Goal: Information Seeking & Learning: Learn about a topic

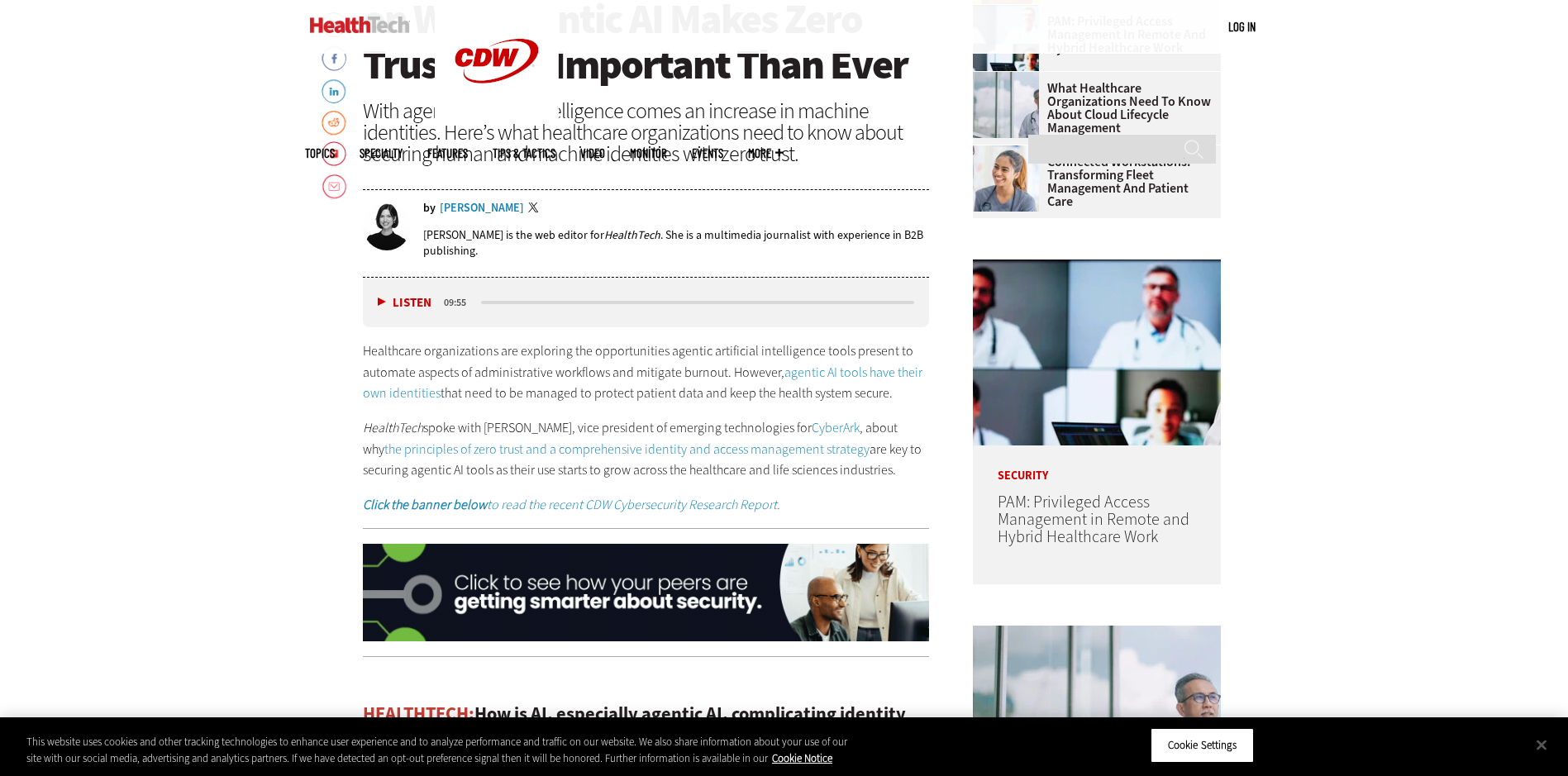
click at [417, 395] on link "agentic AI tools have their own identities" at bounding box center [642, 383] width 560 height 39
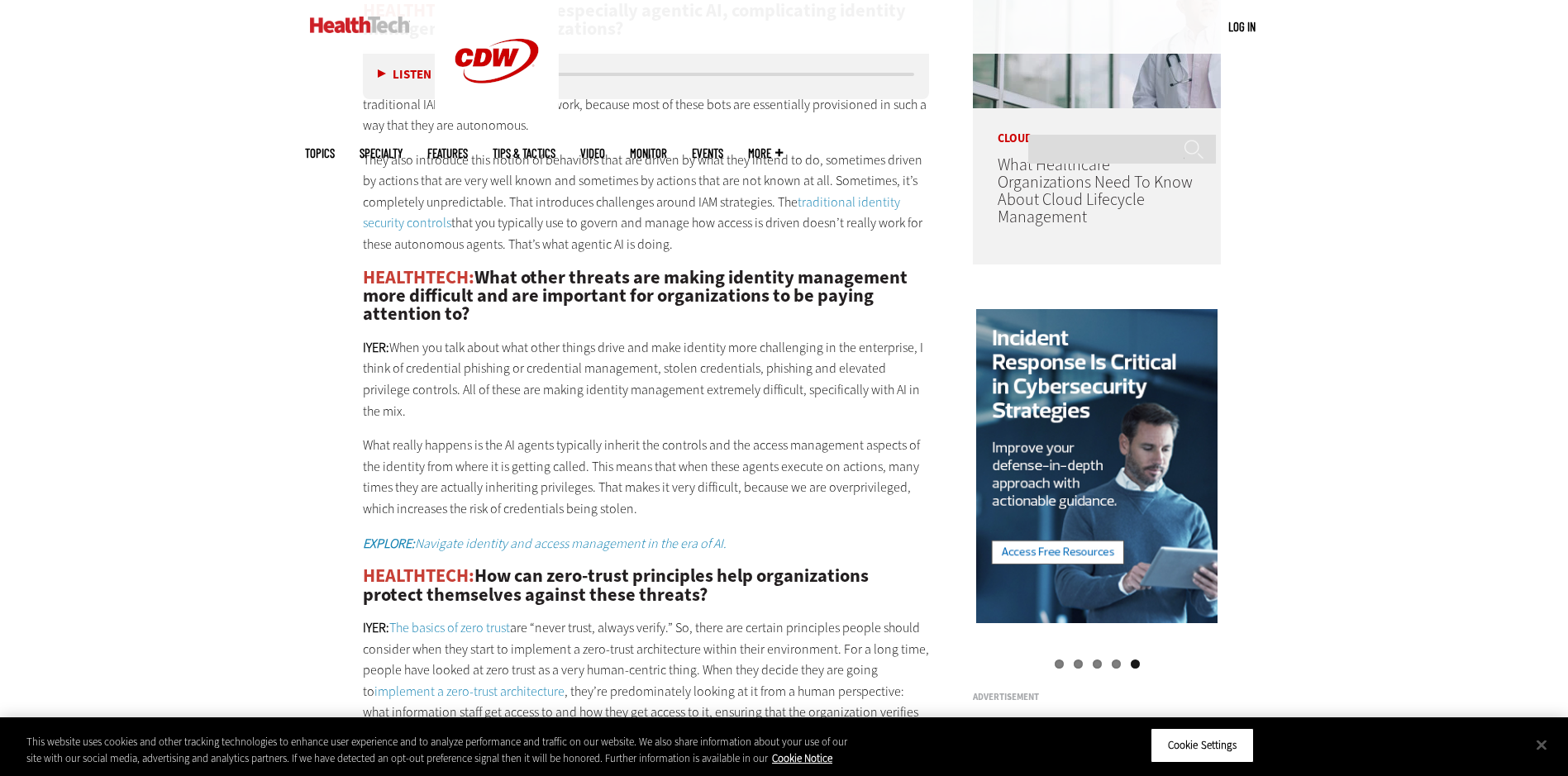
scroll to position [1570, 0]
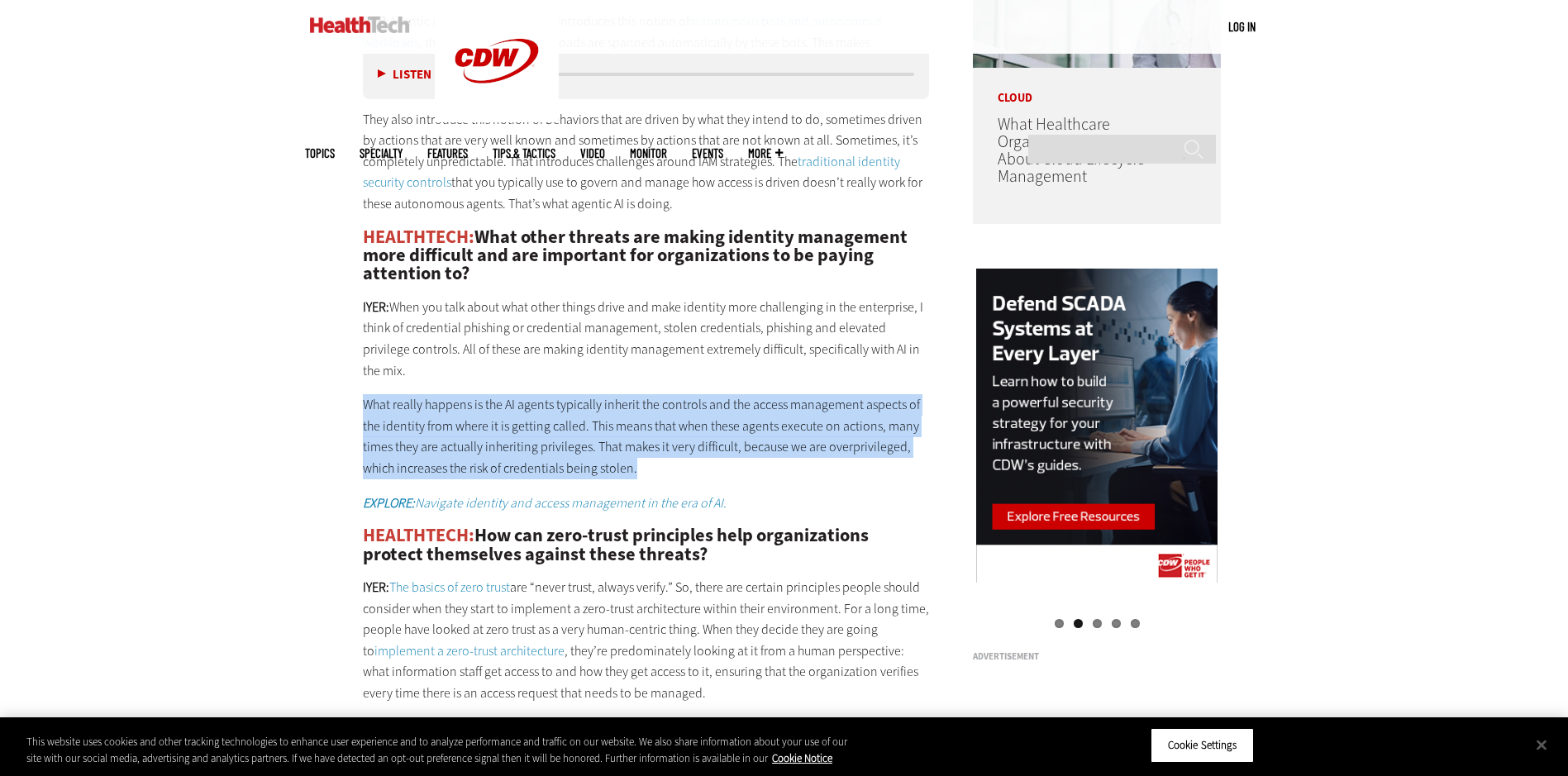
drag, startPoint x: 365, startPoint y: 382, endPoint x: 662, endPoint y: 446, distance: 303.8
click at [662, 446] on p "What really happens is the AI agents typically inherit the controls and the acc…" at bounding box center [646, 437] width 567 height 84
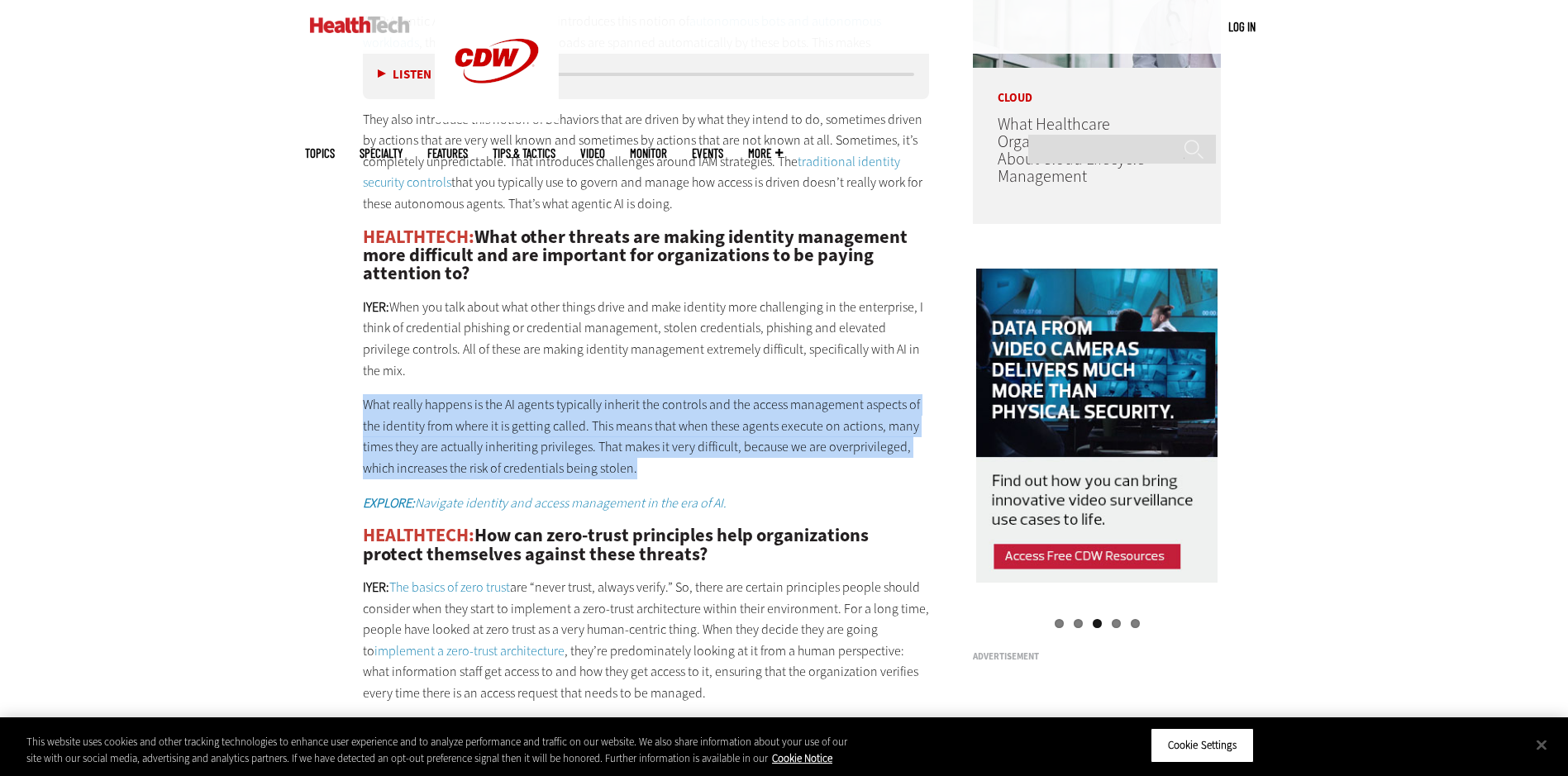
copy p "What really happens is the AI agents typically inherit the controls and the acc…"
click at [608, 403] on p "What really happens is the AI agents typically inherit the controls and the acc…" at bounding box center [646, 437] width 567 height 84
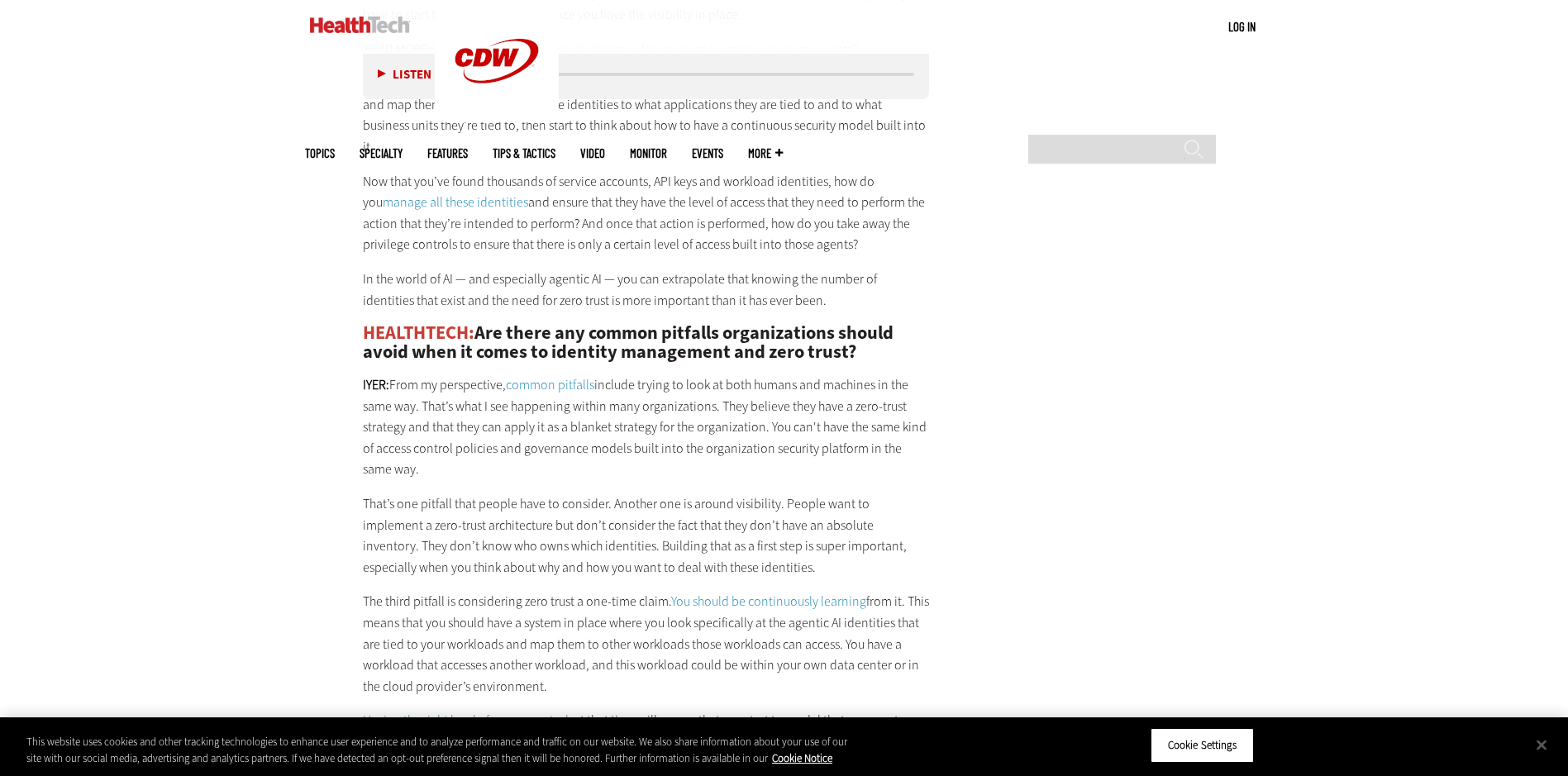
scroll to position [3224, 0]
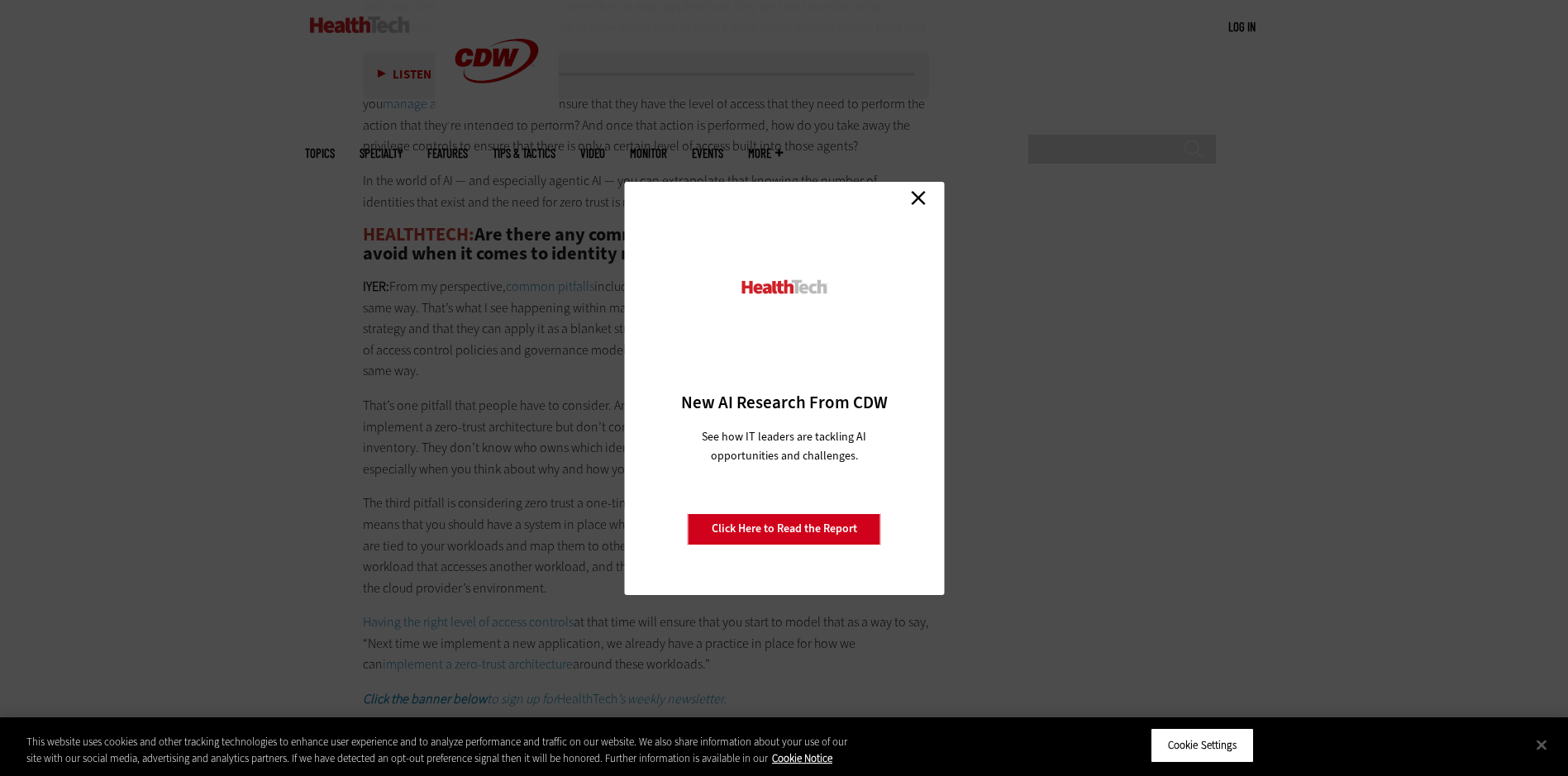
click at [918, 198] on link "Close" at bounding box center [918, 199] width 25 height 25
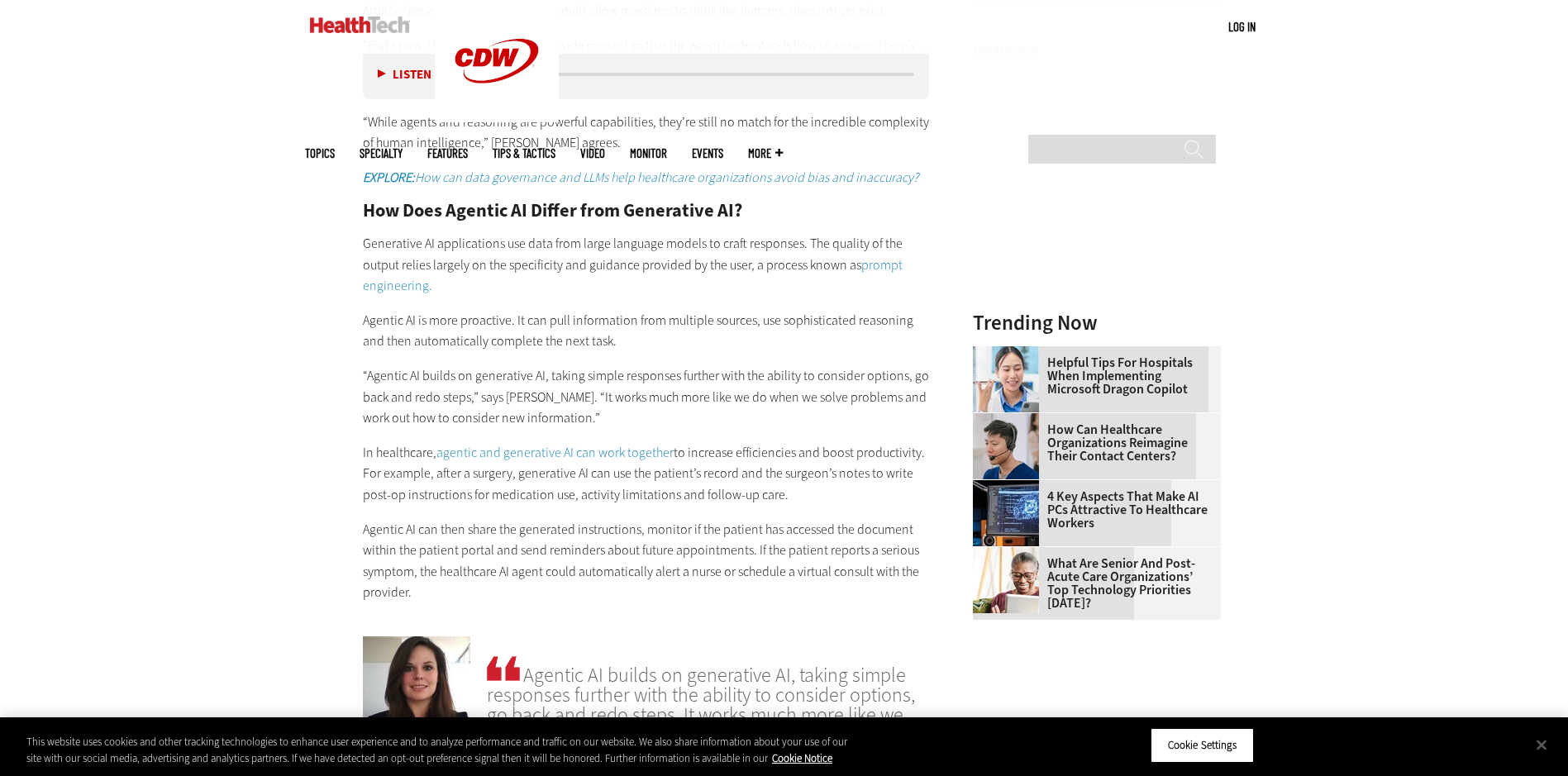
scroll to position [1818, 0]
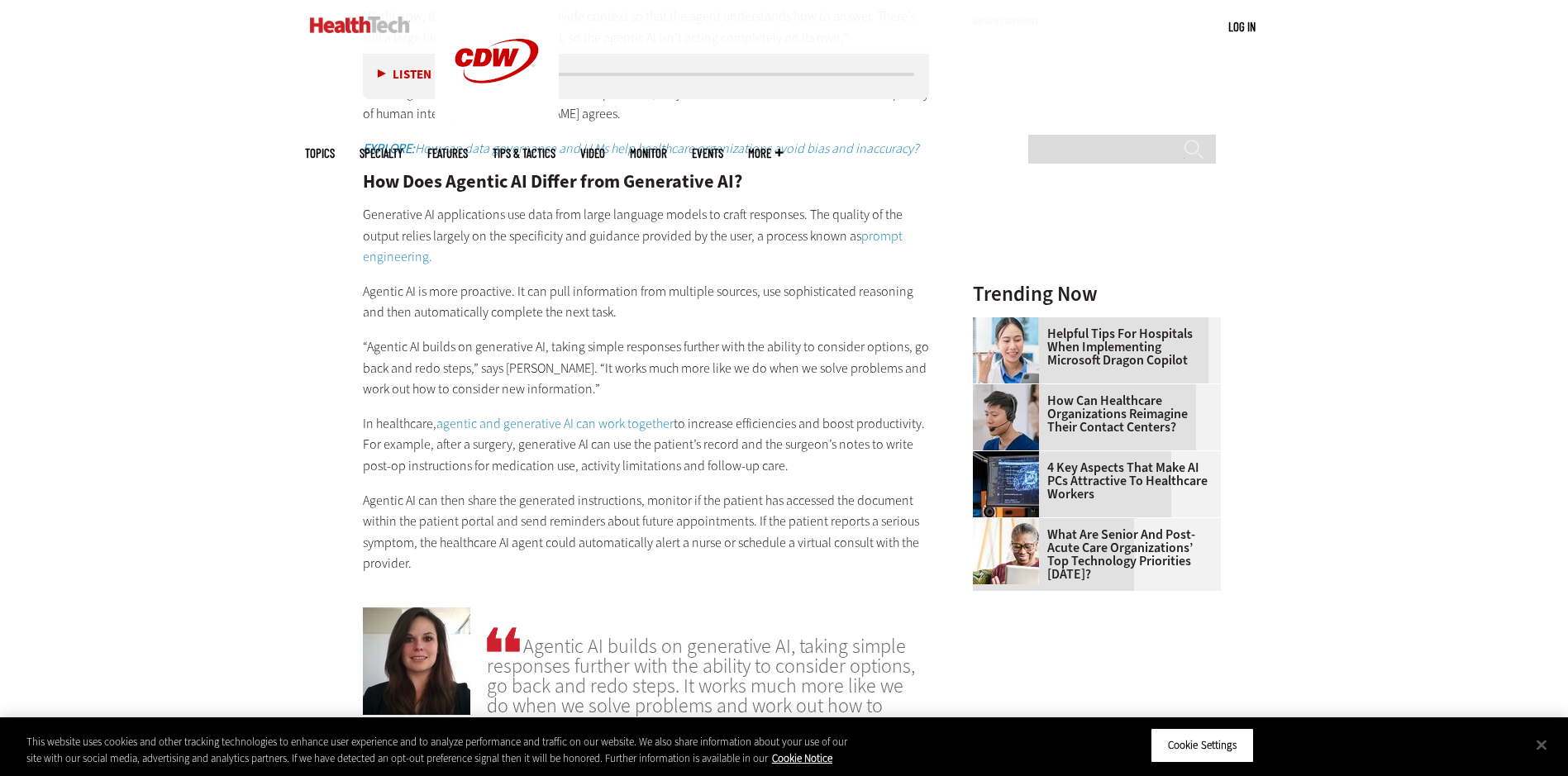
click at [469, 299] on p "Agentic AI is more proactive. It can pull information from multiple sources, us…" at bounding box center [646, 302] width 567 height 42
click at [359, 293] on article "May 08 2025 Twitter Facebook LinkedIn Reddit Flipboard Email Artificial Intelli…" at bounding box center [629, 716] width 600 height 3558
drag, startPoint x: 363, startPoint y: 289, endPoint x: 673, endPoint y: 311, distance: 310.8
click at [673, 311] on p "Agentic AI is more proactive. It can pull information from multiple sources, us…" at bounding box center [646, 302] width 567 height 42
drag, startPoint x: 673, startPoint y: 311, endPoint x: 642, endPoint y: 336, distance: 39.8
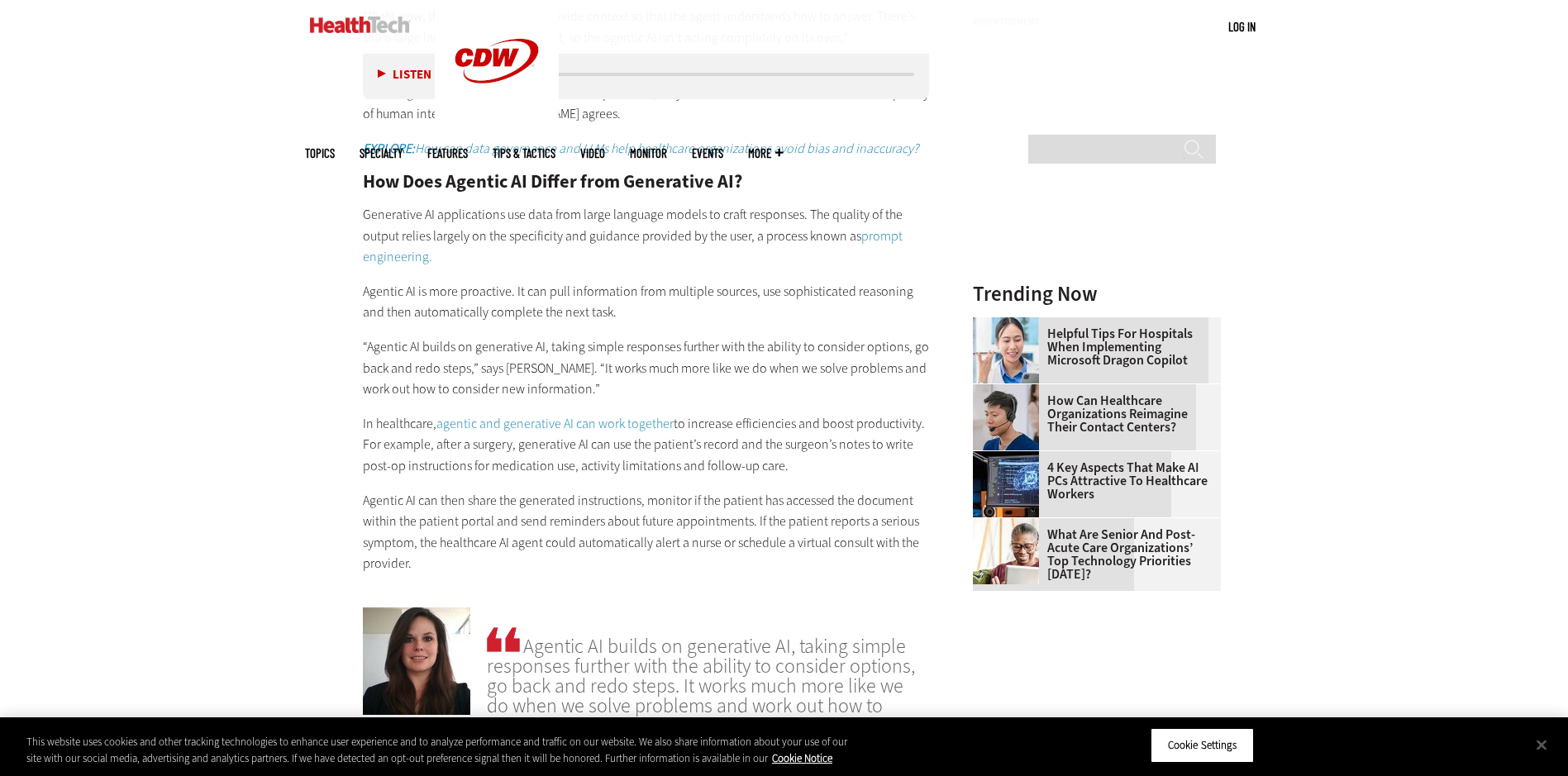
click at [642, 337] on p "“Agentic AI builds on generative AI, taking simple responses further with the a…" at bounding box center [646, 368] width 567 height 63
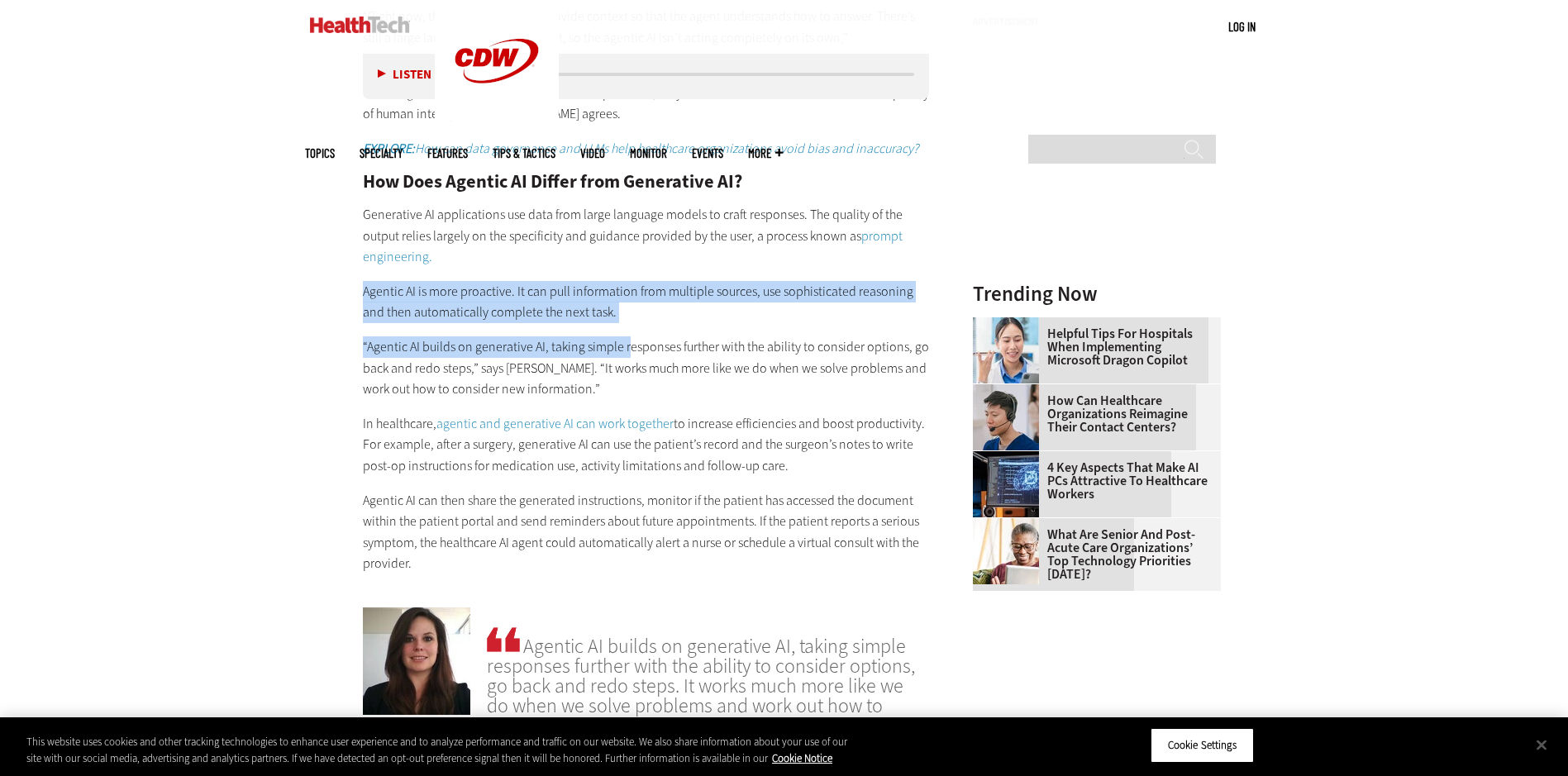
drag, startPoint x: 624, startPoint y: 324, endPoint x: 338, endPoint y: 296, distance: 287.4
click at [338, 296] on article "May 08 2025 Twitter Facebook LinkedIn Reddit Flipboard Email Artificial Intelli…" at bounding box center [629, 716] width 600 height 3558
click at [345, 294] on article "May 08 2025 Twitter Facebook LinkedIn Reddit Flipboard Email Artificial Intelli…" at bounding box center [629, 716] width 600 height 3558
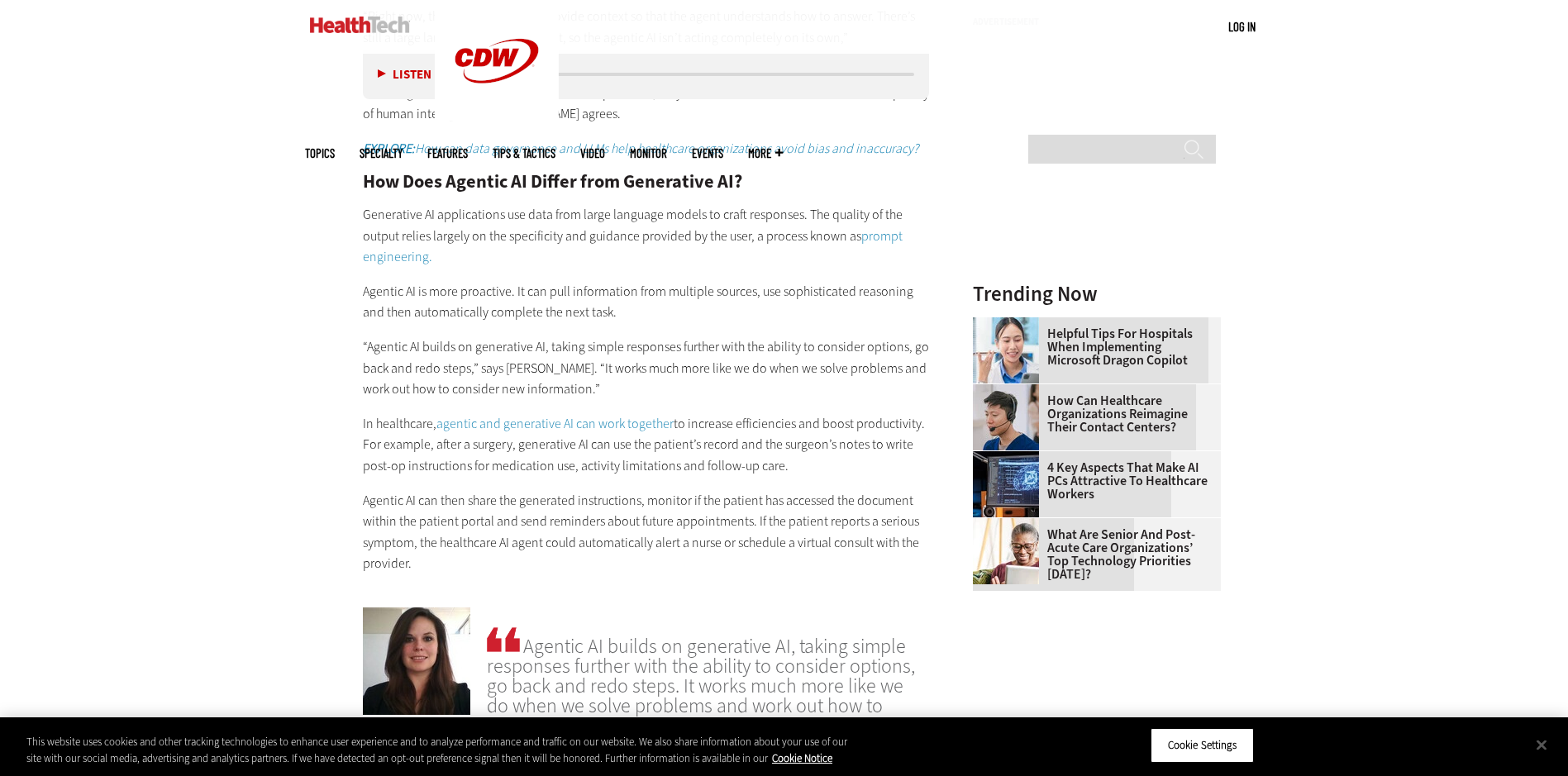
drag, startPoint x: 624, startPoint y: 315, endPoint x: 358, endPoint y: 291, distance: 267.1
click at [358, 291] on article "May 08 2025 Twitter Facebook LinkedIn Reddit Flipboard Email Artificial Intelli…" at bounding box center [629, 716] width 600 height 3558
copy p "Agentic AI is more proactive. It can pull information from multiple sources, us…"
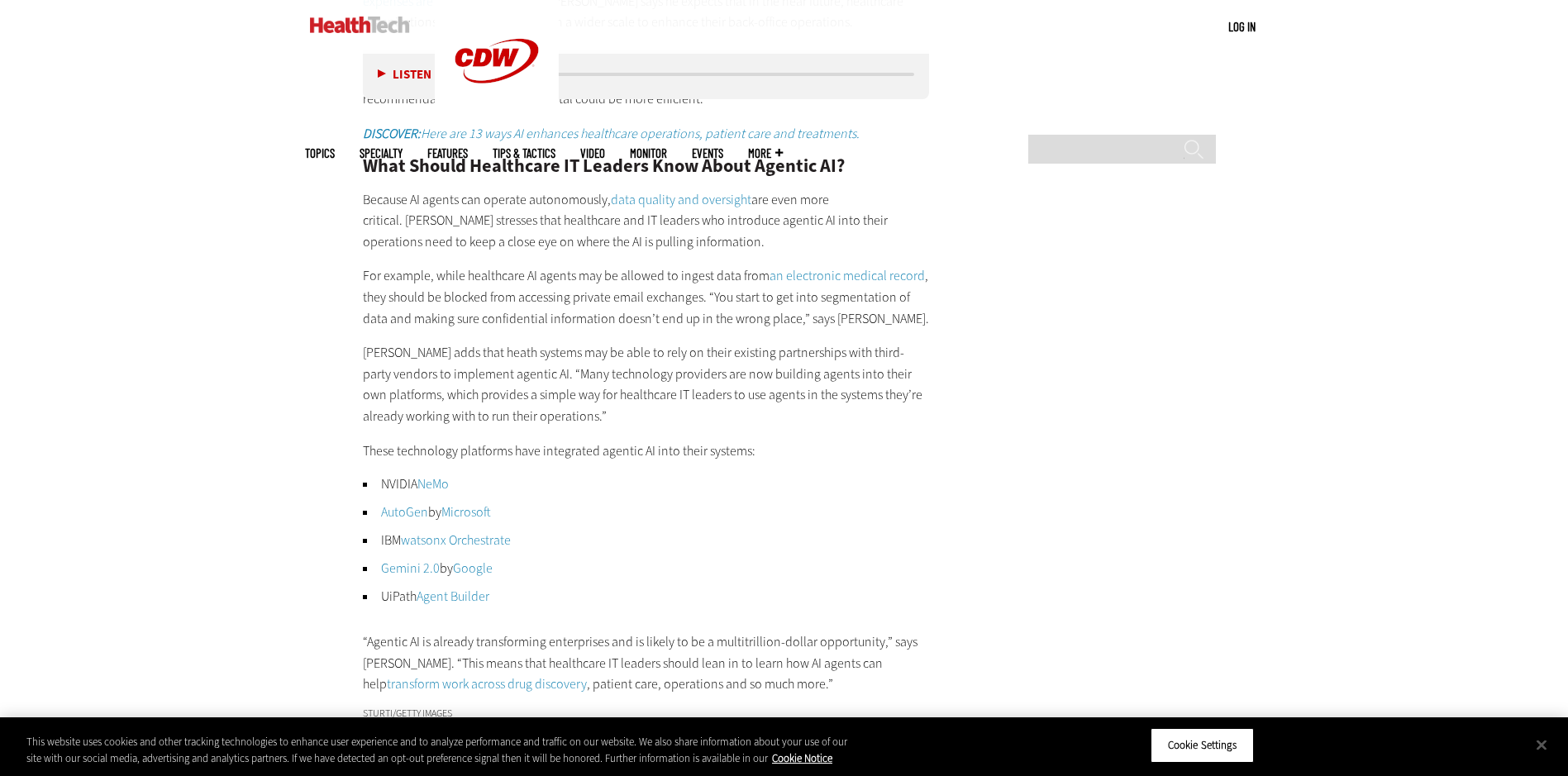
scroll to position [2976, 0]
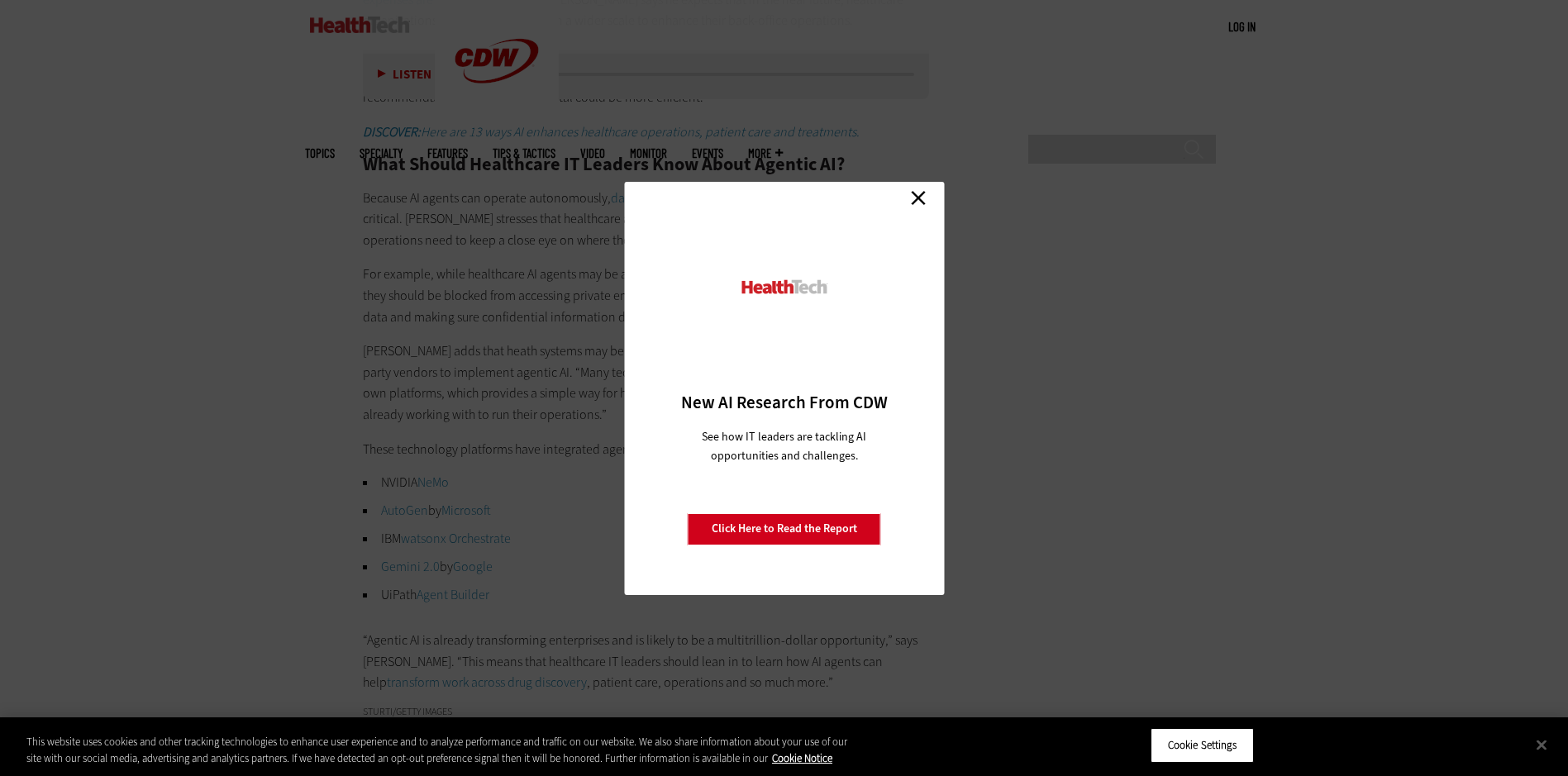
drag, startPoint x: 915, startPoint y: 192, endPoint x: 702, endPoint y: 362, distance: 272.5
click at [915, 192] on link "Close" at bounding box center [918, 199] width 25 height 25
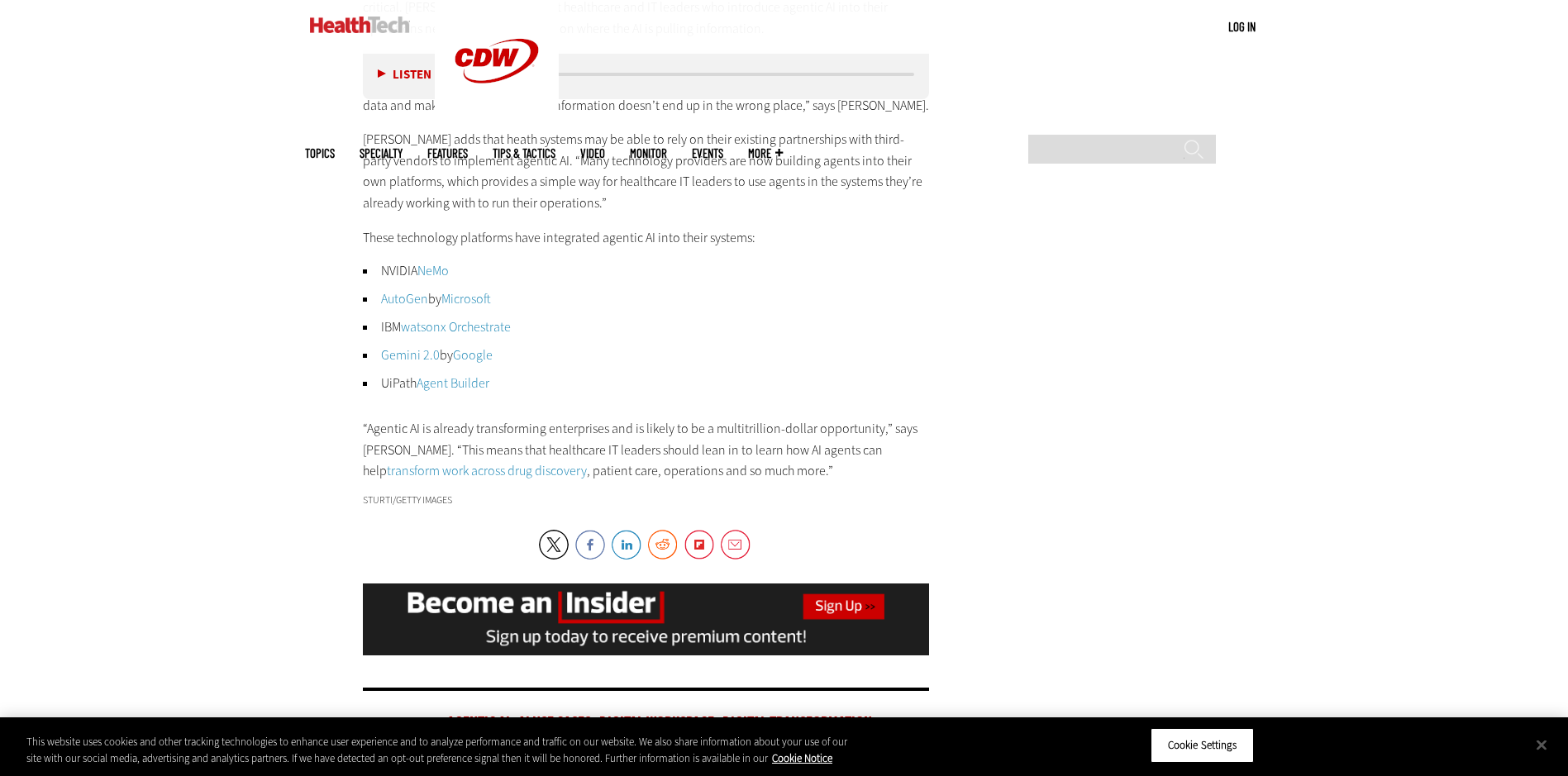
scroll to position [3224, 0]
